Goal: Information Seeking & Learning: Learn about a topic

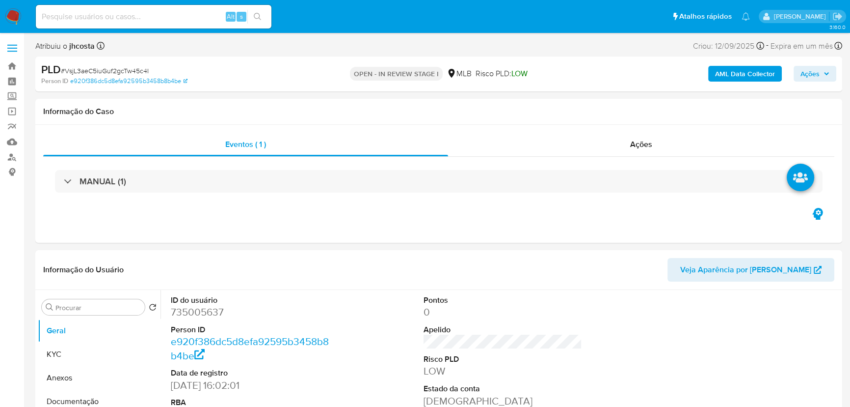
click at [689, 77] on b "AML Data Collector" at bounding box center [745, 74] width 60 height 16
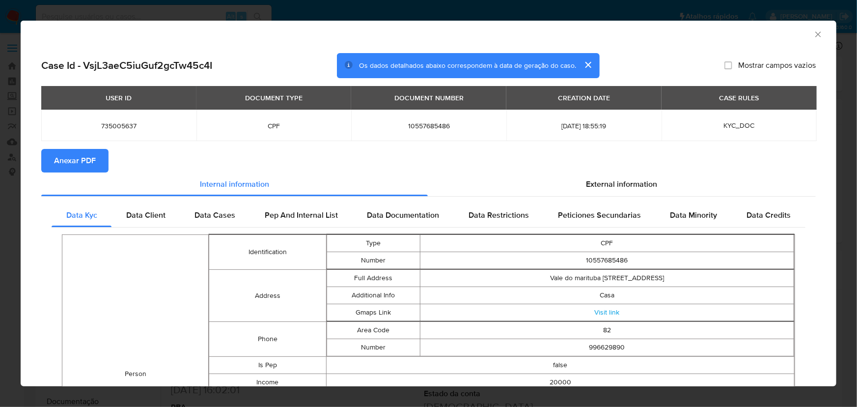
click at [177, 4] on div "AML Data Collector Case Id - VsjL3aeC5iuGuf2gcTw45c4I Os dados detalhados abaix…" at bounding box center [428, 203] width 857 height 407
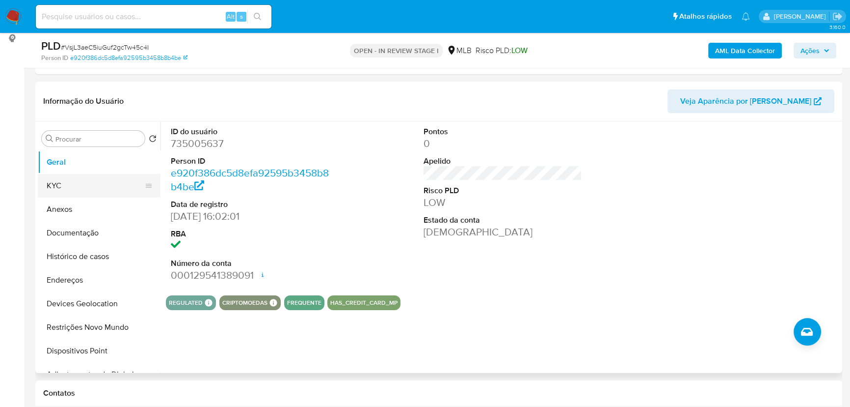
click at [58, 177] on button "KYC" at bounding box center [95, 186] width 115 height 24
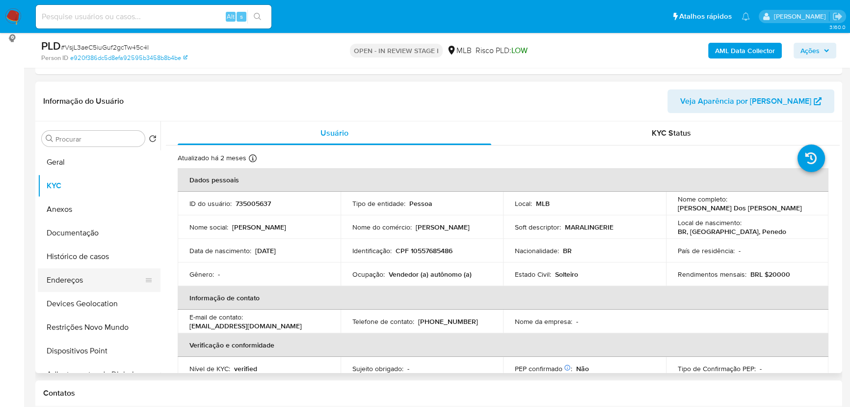
click at [72, 285] on button "Endereços" at bounding box center [95, 280] width 115 height 24
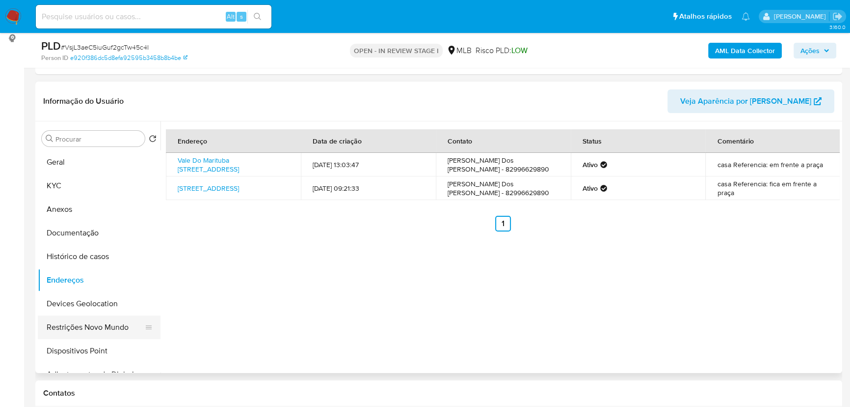
click at [79, 329] on button "Restrições Novo Mundo" at bounding box center [95, 327] width 115 height 24
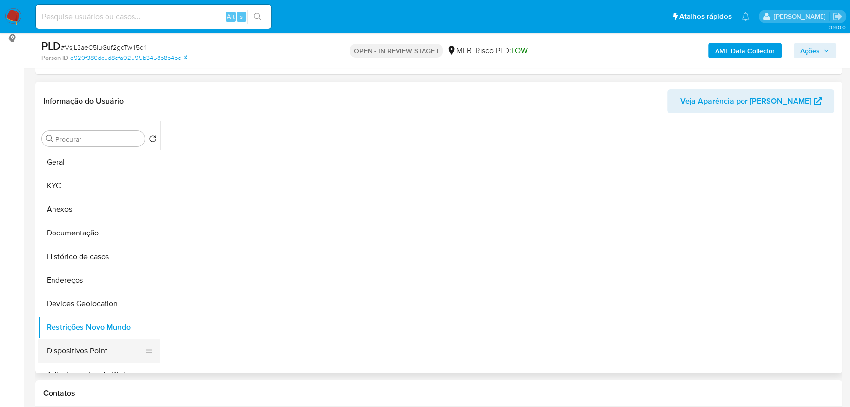
click at [90, 344] on button "Dispositivos Point" at bounding box center [95, 351] width 115 height 24
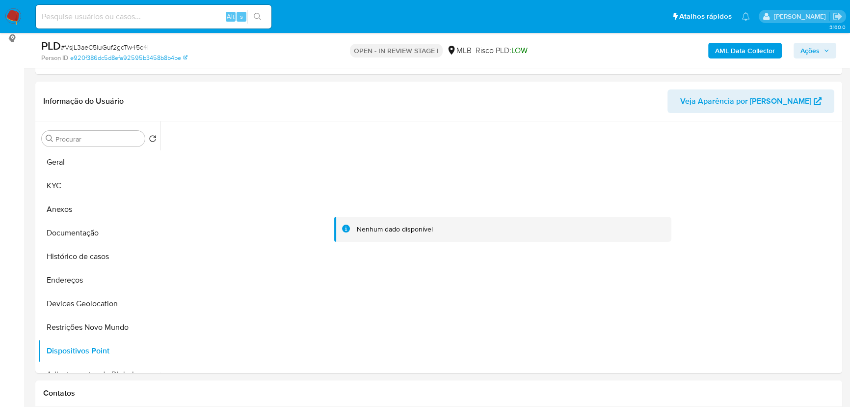
click at [689, 54] on b "AML Data Collector" at bounding box center [745, 51] width 60 height 16
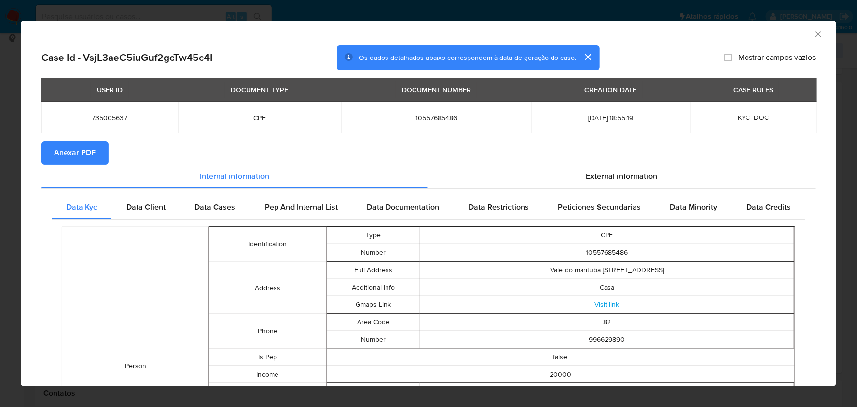
click at [689, 36] on icon "Fechar a janela" at bounding box center [818, 34] width 10 height 10
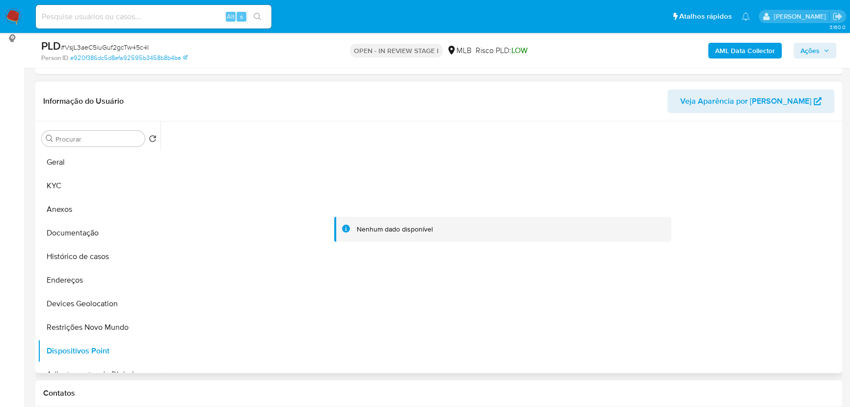
click at [689, 103] on span "Veja Aparência por Pessoa" at bounding box center [745, 101] width 131 height 24
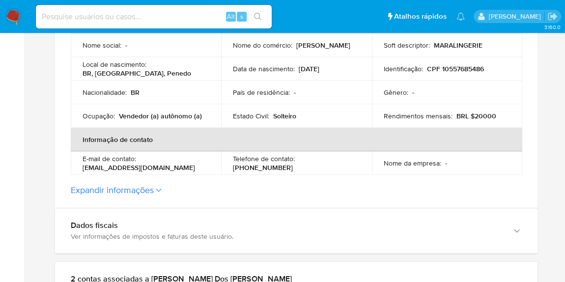
scroll to position [241, 0]
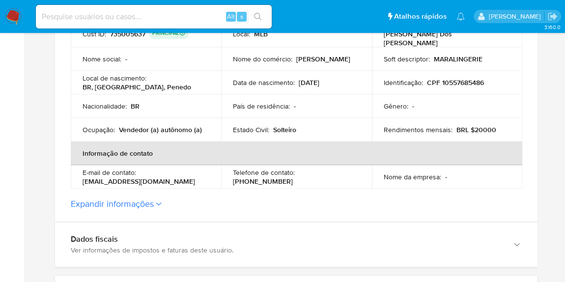
click at [159, 198] on label "Expandir informações" at bounding box center [296, 203] width 451 height 11
click at [154, 198] on button "Expandir informações" at bounding box center [112, 203] width 83 height 11
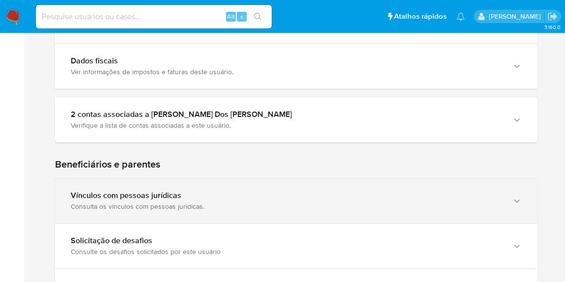
scroll to position [597, 0]
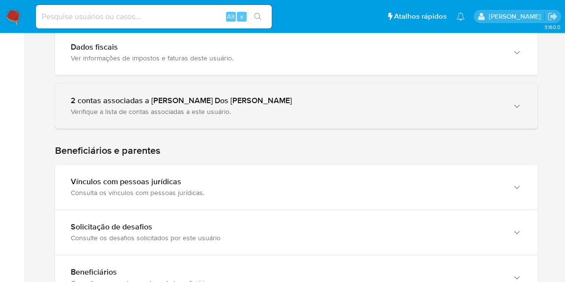
click at [186, 107] on div "Verifique a lista de contas associadas a este usuário." at bounding box center [286, 111] width 431 height 9
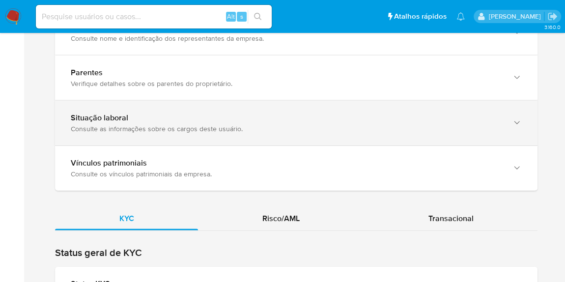
scroll to position [1088, 0]
